Goal: Task Accomplishment & Management: Manage account settings

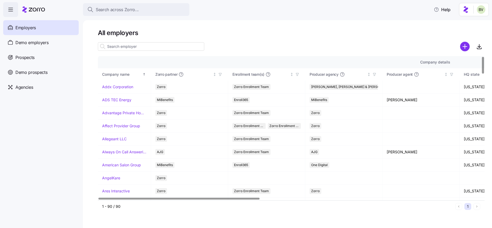
click at [116, 45] on input at bounding box center [151, 46] width 106 height 9
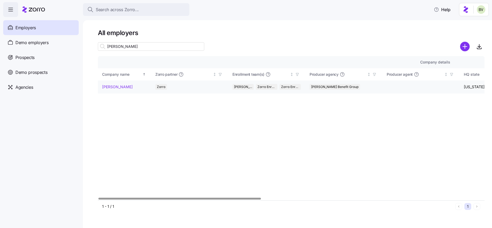
type input "[PERSON_NAME]"
click at [107, 86] on link "[PERSON_NAME]" at bounding box center [117, 86] width 31 height 5
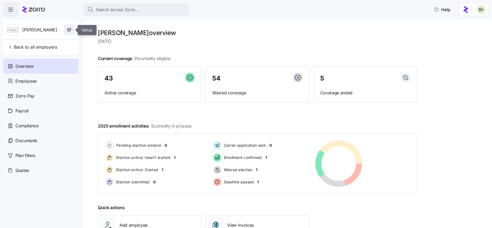
click at [73, 31] on span "button" at bounding box center [69, 30] width 10 height 10
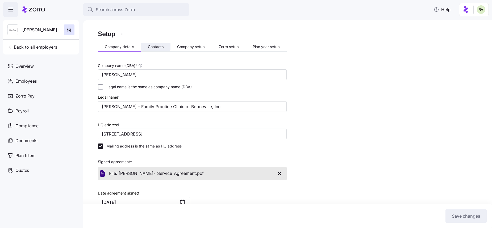
click at [160, 46] on span "Contacts" at bounding box center [156, 47] width 16 height 4
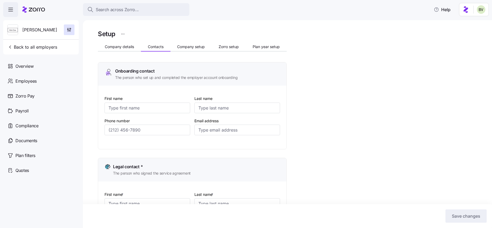
type input "[PERSON_NAME]"
type input "Koretski"
type input "[PERSON_NAME][EMAIL_ADDRESS][DOMAIN_NAME]"
type input "[PERSON_NAME]"
type input "Koretski"
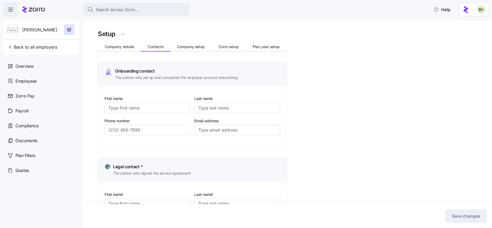
type input "[PERSON_NAME][EMAIL_ADDRESS][DOMAIN_NAME]"
type input "[PERSON_NAME]"
type input "Koretski"
type input "[PERSON_NAME][EMAIL_ADDRESS][DOMAIN_NAME]"
type input "[PERSON_NAME]"
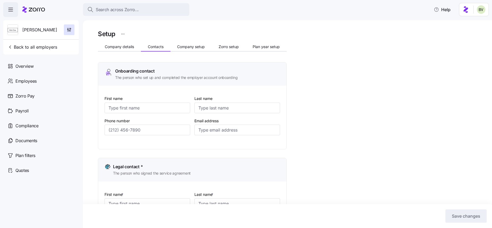
type input "Koretski"
type input "[PERSON_NAME][EMAIL_ADDRESS][DOMAIN_NAME]"
type input "[PHONE_NUMBER]"
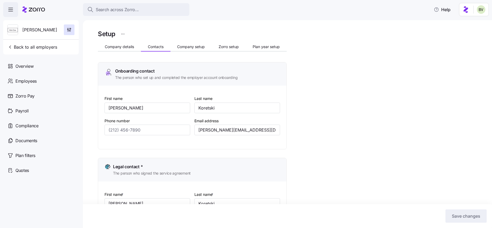
type input "[PHONE_NUMBER]"
click at [188, 47] on span "Company setup" at bounding box center [191, 47] width 28 height 4
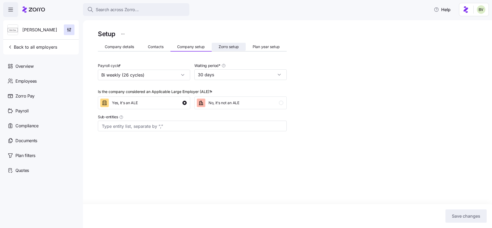
click at [226, 45] on span "Zorro setup" at bounding box center [229, 47] width 20 height 4
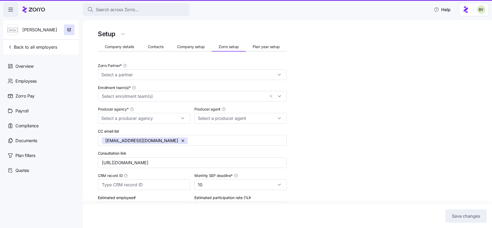
type input "Zorro"
type input "[PERSON_NAME] Benefit Group"
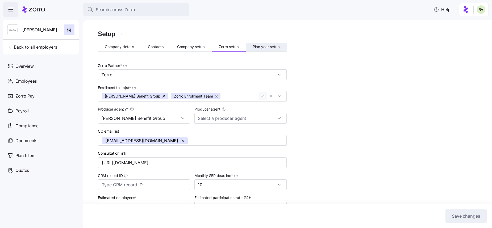
click at [273, 46] on span "Plan year setup" at bounding box center [266, 47] width 27 height 4
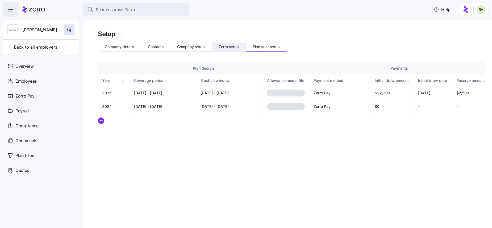
click at [221, 46] on span "Zorro setup" at bounding box center [229, 47] width 20 height 4
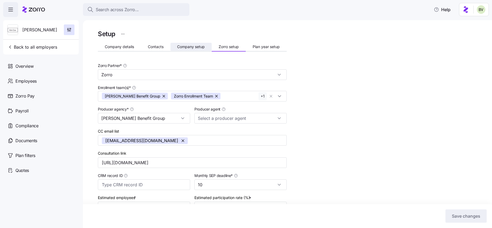
click at [204, 50] on button "Company setup" at bounding box center [190, 47] width 41 height 8
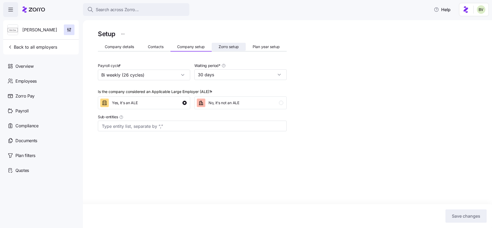
click at [222, 47] on span "Zorro setup" at bounding box center [229, 47] width 20 height 4
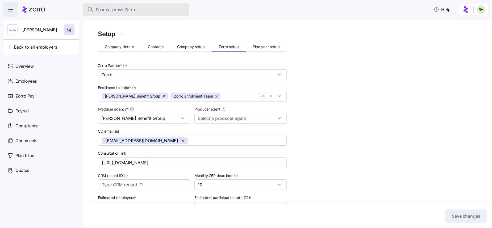
click at [115, 8] on span "Search across Zorro..." at bounding box center [117, 9] width 43 height 7
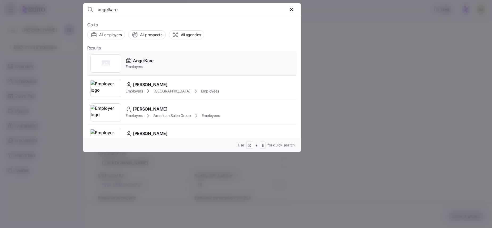
type input "angelkare"
click at [101, 62] on div at bounding box center [105, 63] width 31 height 18
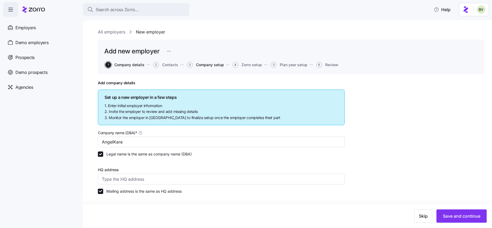
click at [211, 65] on span "Company setup" at bounding box center [210, 65] width 28 height 4
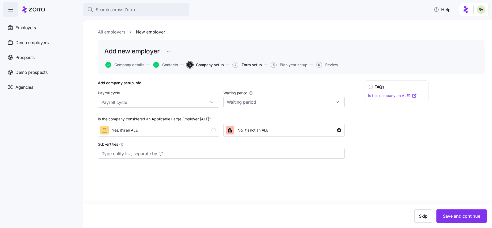
click at [256, 63] on span "Zorro setup" at bounding box center [251, 65] width 20 height 4
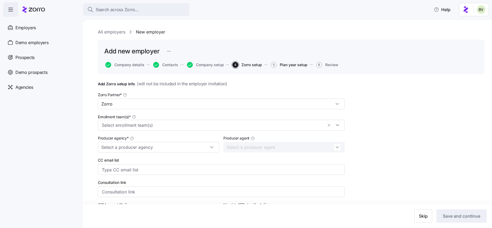
click at [286, 65] on span "Plan year setup" at bounding box center [294, 65] width 28 height 4
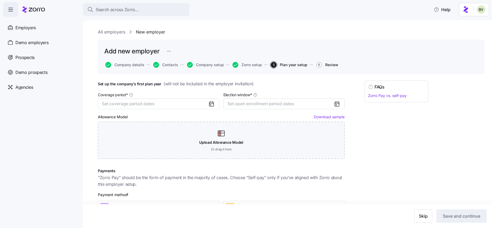
click at [332, 63] on span "Review" at bounding box center [331, 65] width 13 height 4
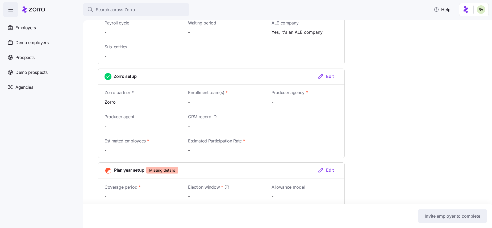
scroll to position [386, 0]
click at [320, 76] on icon "button" at bounding box center [320, 76] width 6 height 6
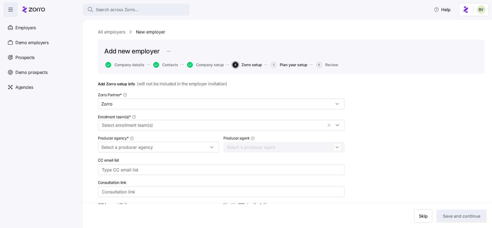
click at [296, 66] on span "Plan year setup" at bounding box center [294, 65] width 28 height 4
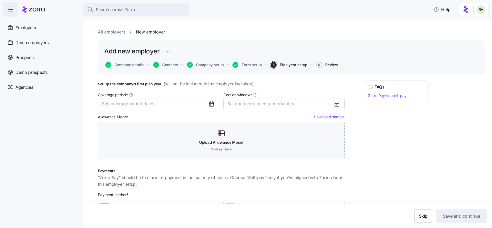
click at [329, 65] on span "Review" at bounding box center [331, 65] width 13 height 4
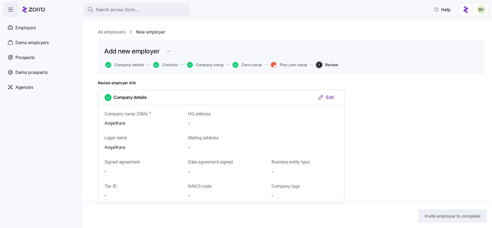
click at [108, 30] on link "All employers" at bounding box center [111, 32] width 27 height 7
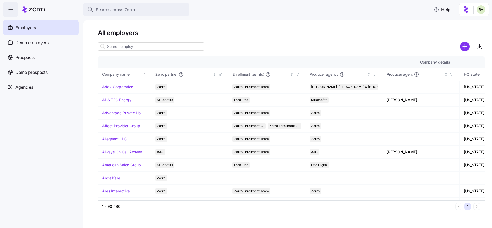
click at [138, 50] on input at bounding box center [151, 46] width 106 height 9
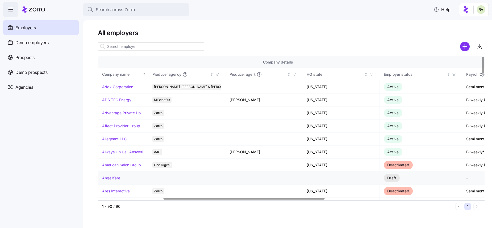
scroll to position [0, 162]
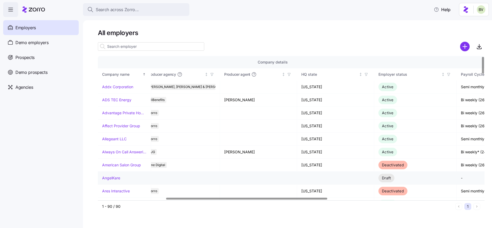
click at [112, 178] on link "AngelKare" at bounding box center [111, 177] width 18 height 5
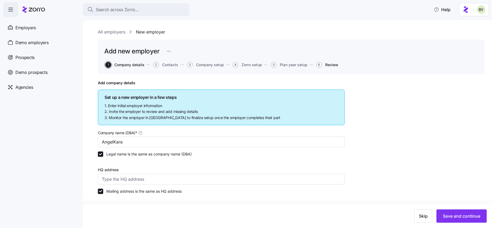
click at [334, 64] on span "Review" at bounding box center [331, 65] width 13 height 4
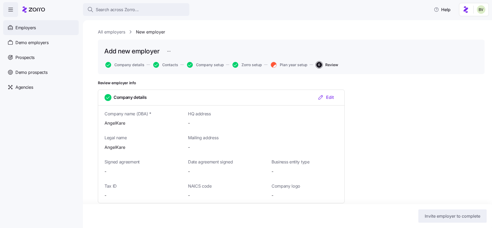
click at [25, 25] on span "Employers" at bounding box center [25, 27] width 20 height 7
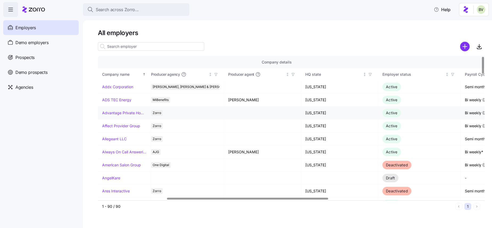
scroll to position [0, 169]
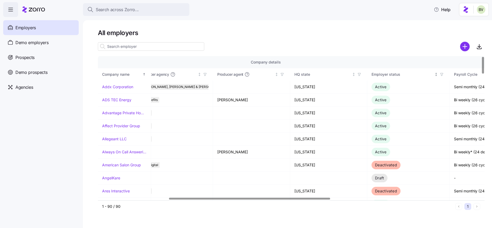
click at [441, 75] on icon "button" at bounding box center [442, 75] width 4 height 4
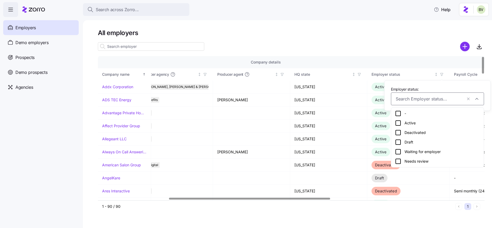
click at [400, 142] on icon at bounding box center [398, 142] width 6 height 6
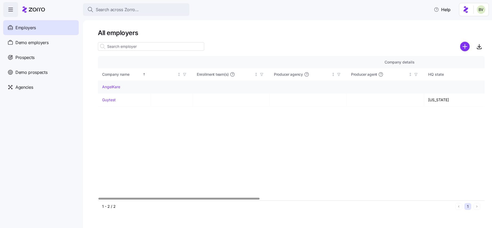
scroll to position [0, 0]
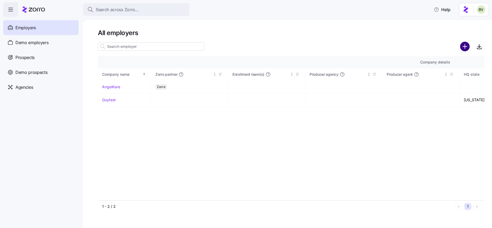
click at [463, 49] on circle "add icon" at bounding box center [464, 46] width 9 height 9
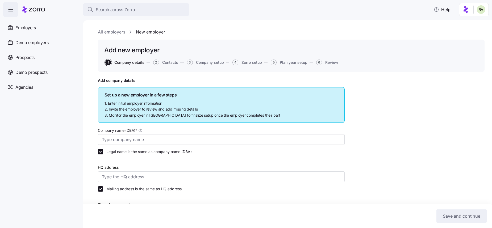
click at [171, 63] on span "Contacts" at bounding box center [170, 63] width 16 height 4
click at [171, 62] on span "Contacts" at bounding box center [170, 63] width 16 height 4
click at [200, 63] on span "Company setup" at bounding box center [210, 63] width 28 height 4
click at [264, 65] on div "1 Company details 2 Contacts 3 Company setup 4 Zorro setup 5 Plan year setup 6 …" at bounding box center [221, 63] width 234 height 6
click at [304, 65] on div "Add new employer 1 Company details 2 Contacts 3 Company setup 4 Zorro setup 5 P…" at bounding box center [291, 56] width 387 height 32
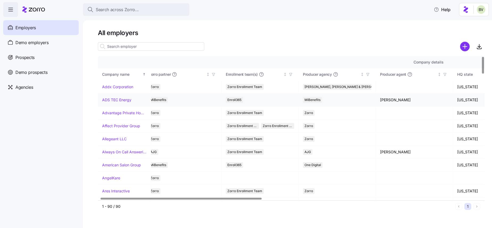
scroll to position [0, 8]
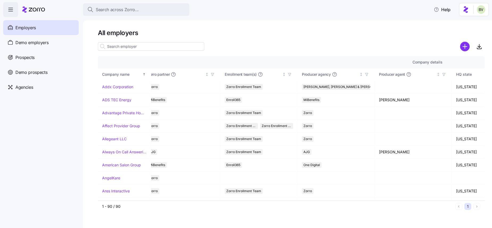
click at [142, 45] on input at bounding box center [151, 46] width 106 height 9
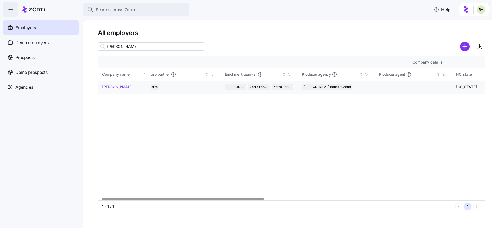
type input "[PERSON_NAME]"
click at [111, 86] on link "[PERSON_NAME]" at bounding box center [117, 86] width 31 height 5
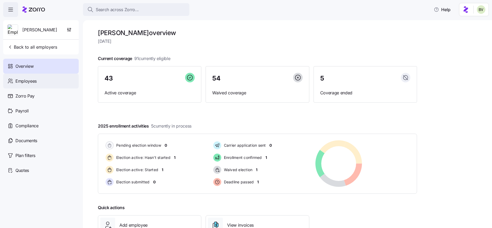
click at [48, 78] on div "Employees" at bounding box center [40, 81] width 75 height 15
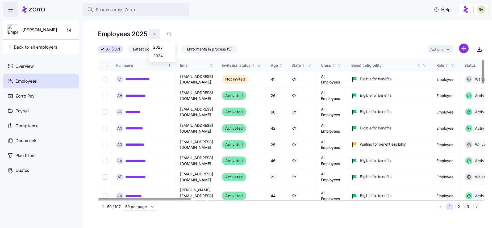
click at [152, 34] on html "**********" at bounding box center [246, 112] width 492 height 225
click at [157, 55] on div "2024" at bounding box center [158, 56] width 10 height 6
click at [155, 35] on html "**********" at bounding box center [246, 112] width 492 height 225
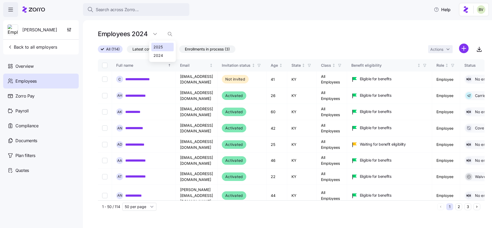
click at [156, 46] on div "2025" at bounding box center [157, 47] width 9 height 6
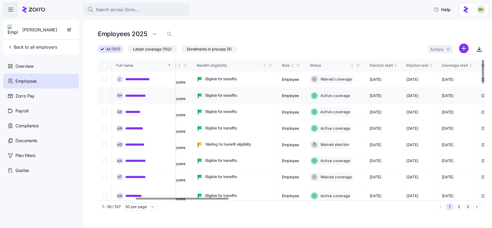
scroll to position [0, 155]
click at [104, 66] on input "Select all records" at bounding box center [104, 65] width 5 height 5
checkbox input "true"
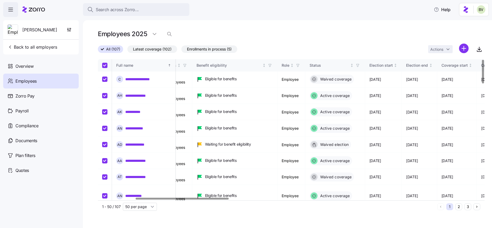
checkbox input "true"
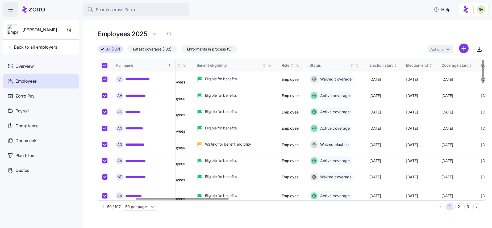
checkbox input "true"
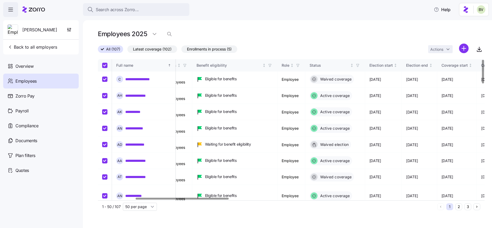
checkbox input "true"
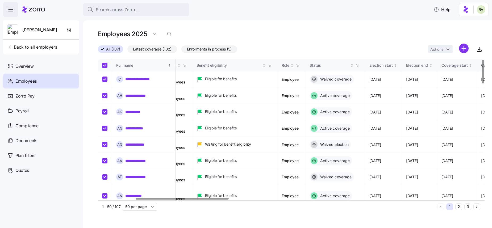
checkbox input "true"
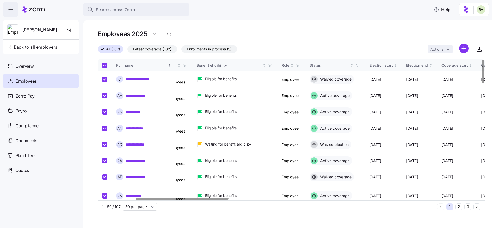
checkbox input "true"
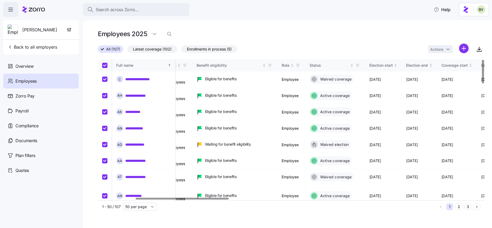
checkbox input "true"
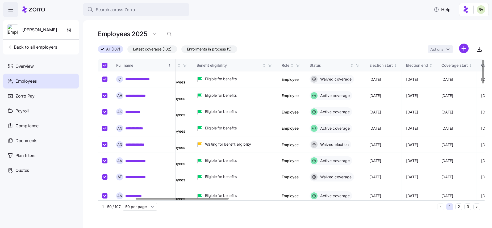
checkbox input "true"
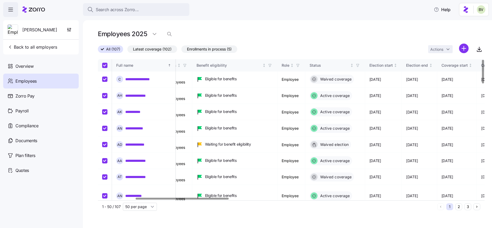
checkbox input "true"
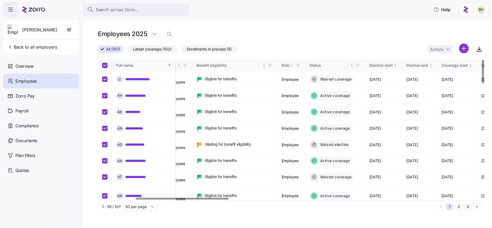
checkbox input "true"
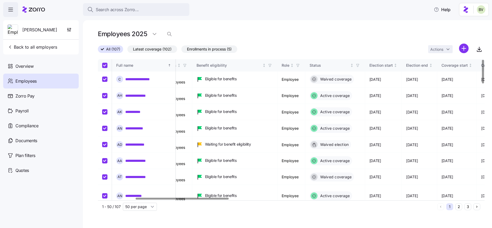
checkbox input "true"
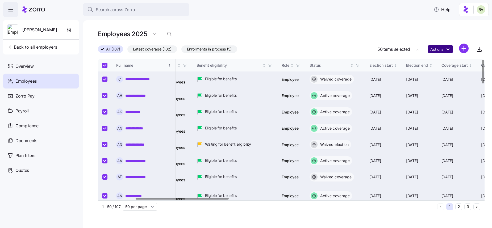
click at [448, 51] on html "**********" at bounding box center [246, 112] width 492 height 225
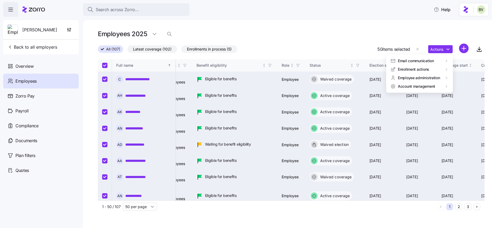
click at [428, 17] on html "**********" at bounding box center [246, 112] width 492 height 225
click at [418, 48] on icon "button" at bounding box center [417, 49] width 4 height 4
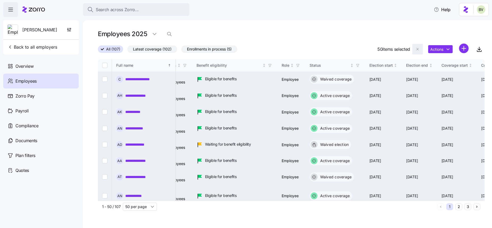
checkbox input "false"
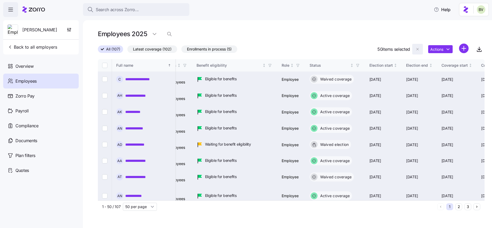
checkbox input "false"
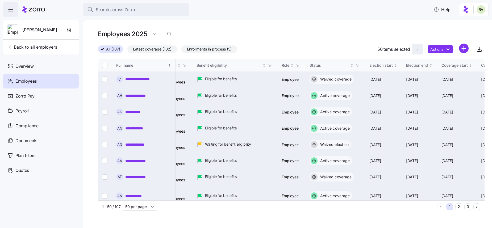
checkbox input "false"
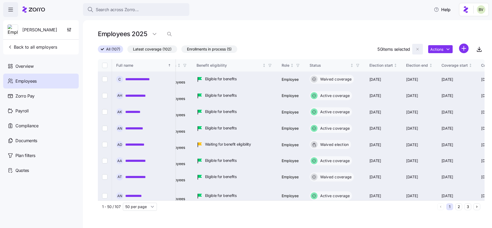
checkbox input "false"
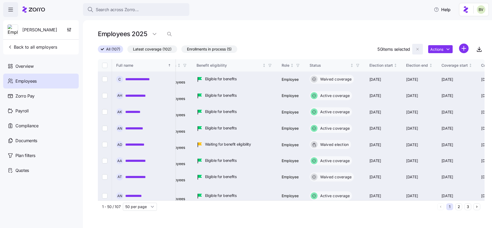
checkbox input "false"
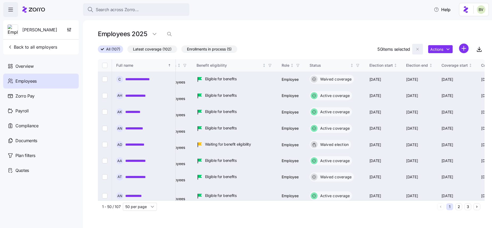
checkbox input "false"
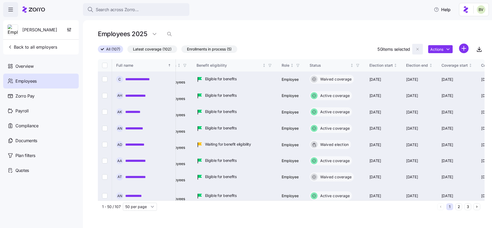
checkbox input "false"
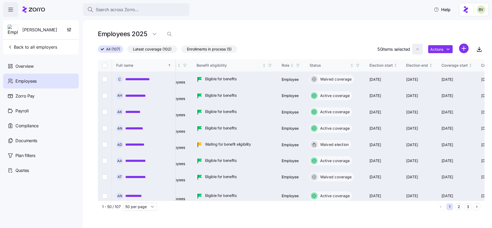
checkbox input "false"
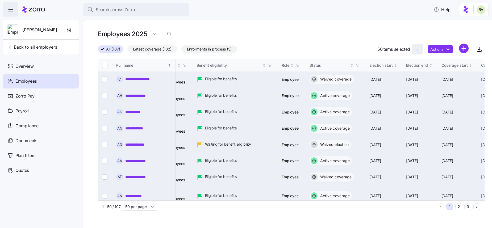
checkbox input "false"
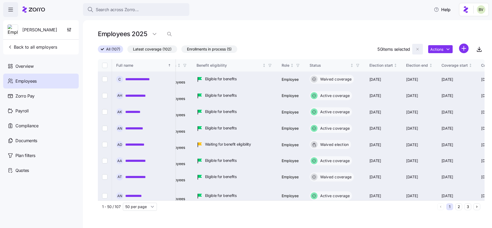
checkbox input "false"
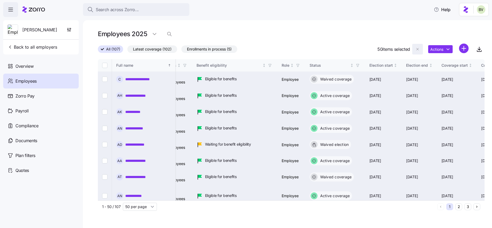
checkbox input "false"
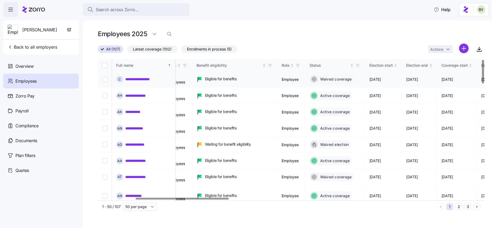
click at [104, 79] on input "Select record 1" at bounding box center [104, 79] width 5 height 5
checkbox input "true"
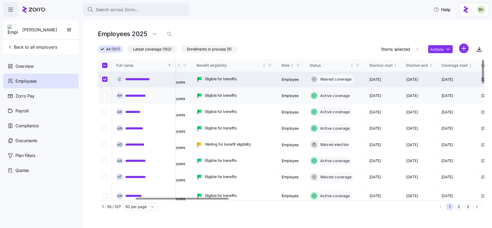
click at [105, 96] on input "Select record 2" at bounding box center [104, 95] width 5 height 5
checkbox input "true"
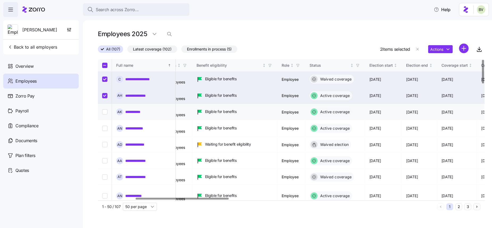
click at [105, 110] on input "Select record 3" at bounding box center [104, 111] width 5 height 5
checkbox input "true"
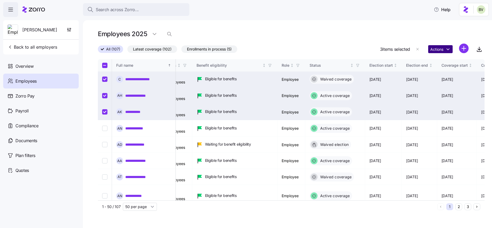
click at [447, 49] on html "**********" at bounding box center [246, 112] width 492 height 225
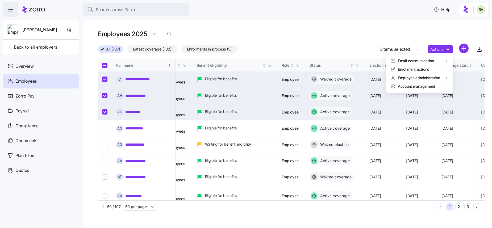
click at [357, 41] on html "**********" at bounding box center [246, 112] width 492 height 225
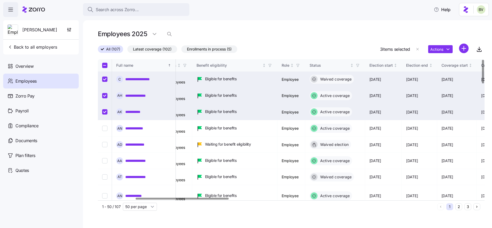
click at [106, 66] on input "Select all records" at bounding box center [104, 65] width 5 height 5
checkbox input "true"
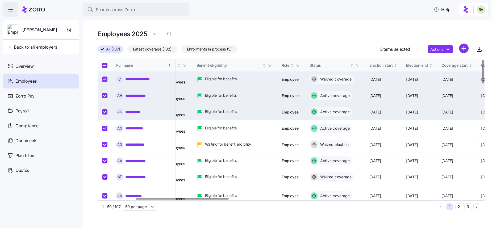
checkbox input "true"
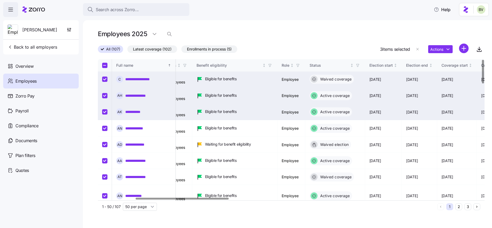
checkbox input "true"
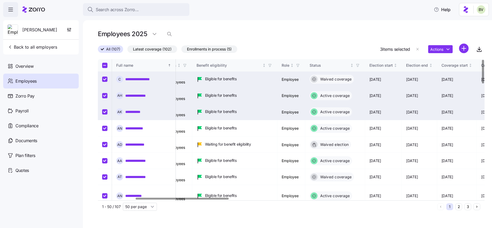
checkbox input "true"
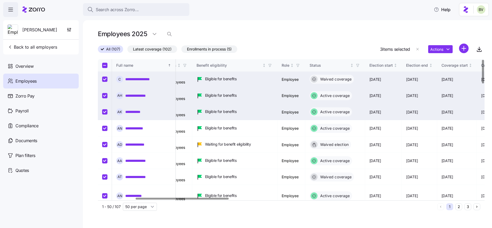
checkbox input "true"
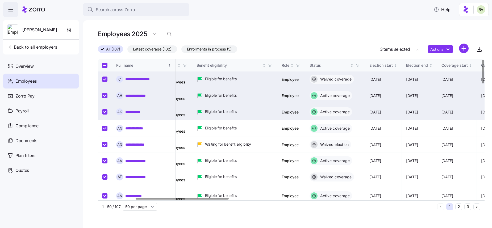
checkbox input "true"
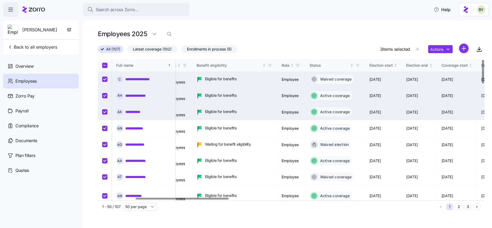
checkbox input "true"
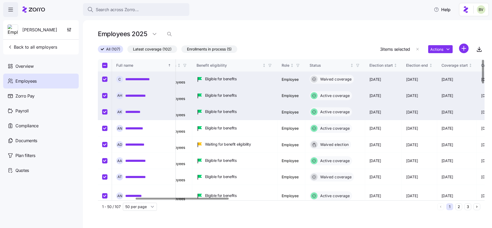
checkbox input "true"
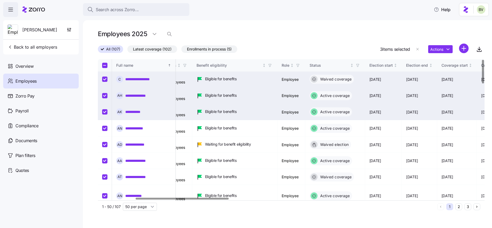
checkbox input "true"
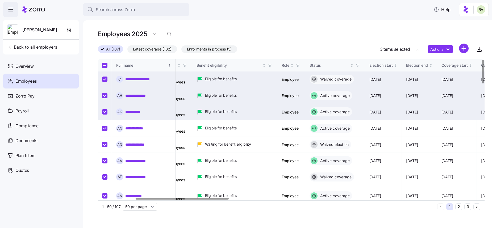
checkbox input "true"
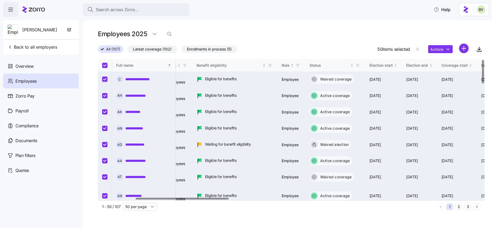
click at [106, 66] on input "Select all records" at bounding box center [104, 65] width 5 height 5
checkbox input "false"
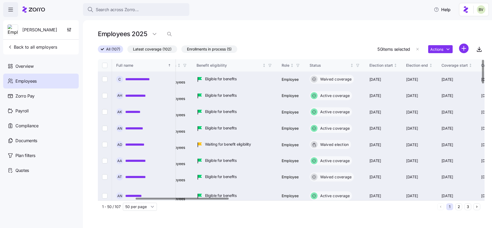
checkbox input "false"
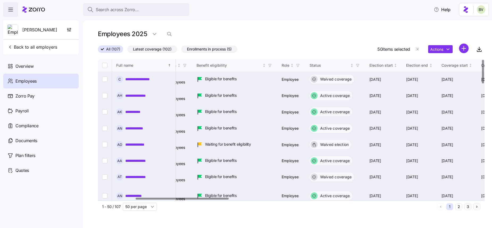
checkbox input "false"
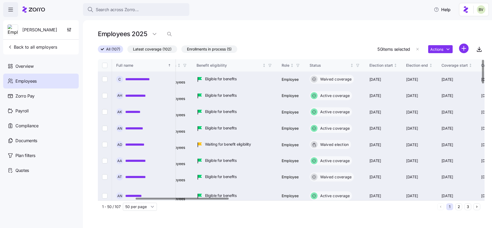
checkbox input "false"
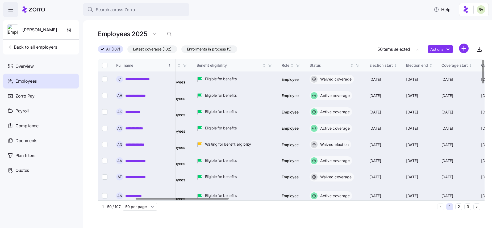
checkbox input "false"
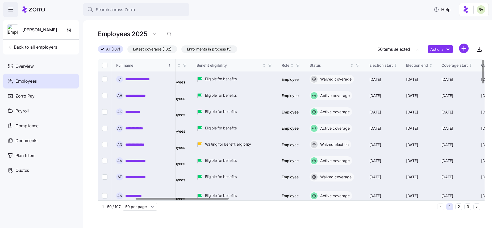
checkbox input "false"
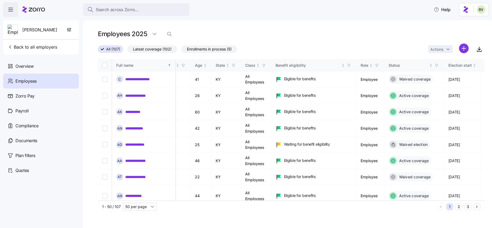
scroll to position [0, 0]
